Goal: Task Accomplishment & Management: Manage account settings

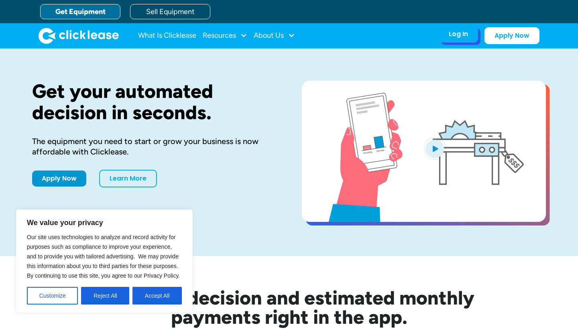
click at [462, 33] on div "Log In" at bounding box center [458, 34] width 19 height 8
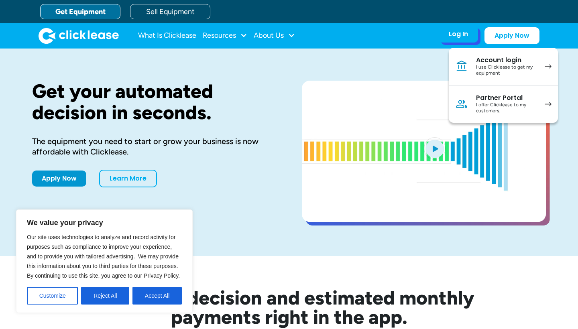
click at [498, 73] on div "I use Clicklease to get my equipment" at bounding box center [506, 70] width 61 height 12
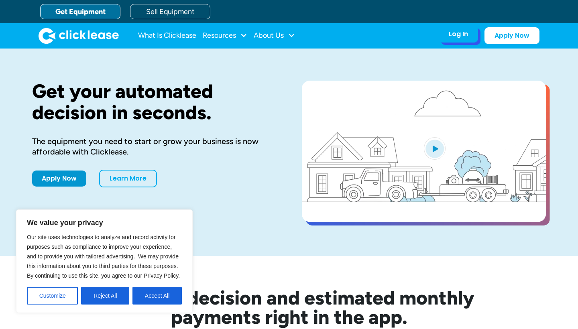
click at [459, 38] on div "Log In" at bounding box center [458, 34] width 19 height 8
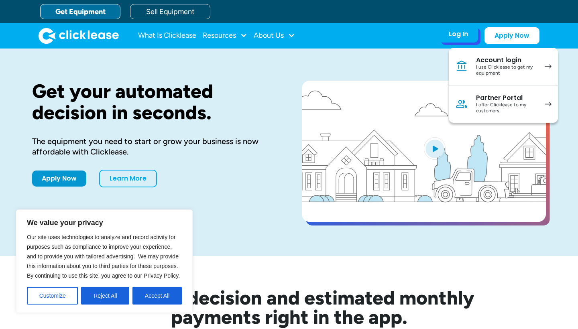
click at [485, 68] on div "I use Clicklease to get my equipment" at bounding box center [506, 70] width 61 height 12
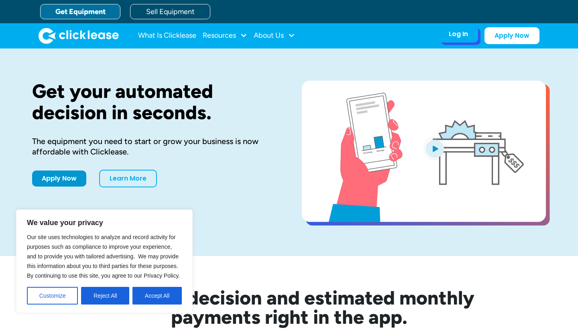
click at [460, 36] on div "Log In" at bounding box center [458, 34] width 19 height 8
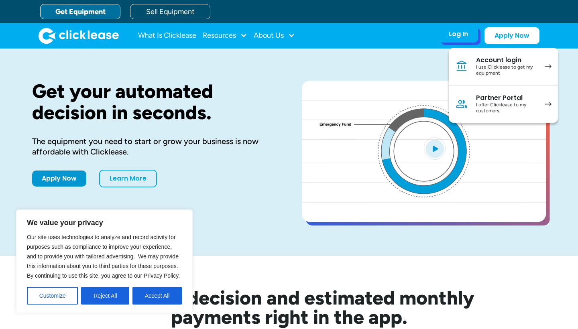
click at [477, 72] on div "I use Clicklease to get my equipment" at bounding box center [506, 70] width 61 height 12
